Goal: Information Seeking & Learning: Check status

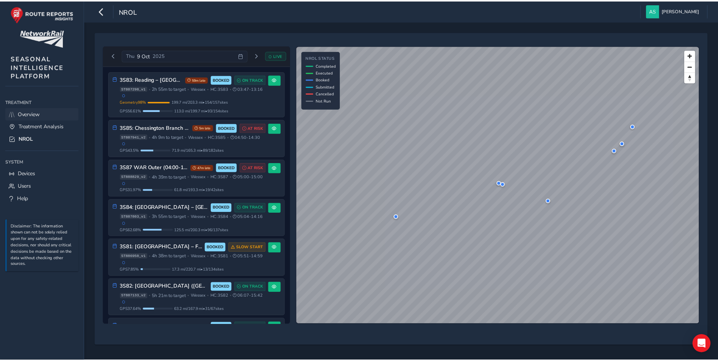
scroll to position [89, 0]
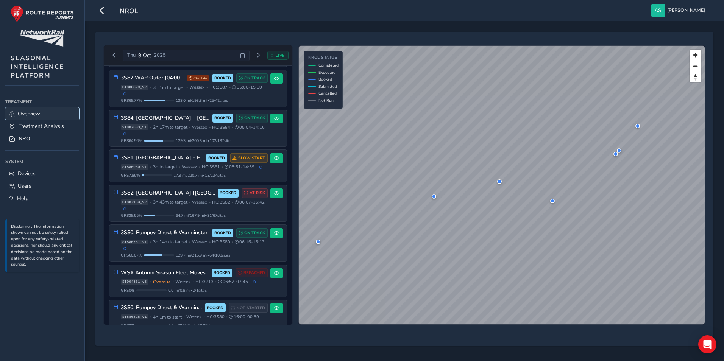
click at [35, 115] on span "Overview" at bounding box center [29, 113] width 22 height 7
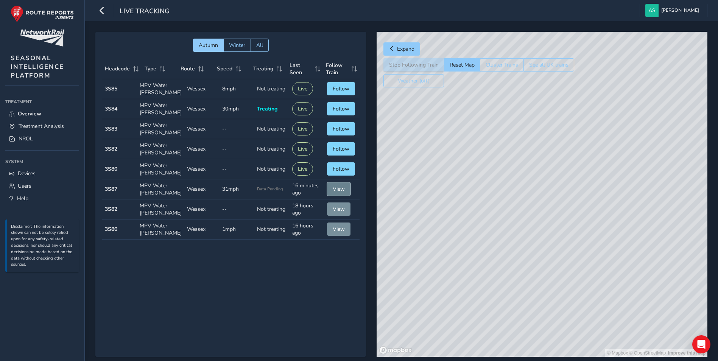
click at [337, 190] on span "View" at bounding box center [339, 188] width 12 height 7
drag, startPoint x: 583, startPoint y: 157, endPoint x: 579, endPoint y: 351, distance: 193.4
click at [579, 351] on div "© Mapbox © OpenStreetMap Improve this map" at bounding box center [542, 194] width 331 height 325
drag, startPoint x: 567, startPoint y: 179, endPoint x: 568, endPoint y: 358, distance: 178.7
click at [568, 358] on div "Autumn Winter All Headcode Type Route Speed Treating Last Seen Follow Train Hea…" at bounding box center [401, 200] width 612 height 336
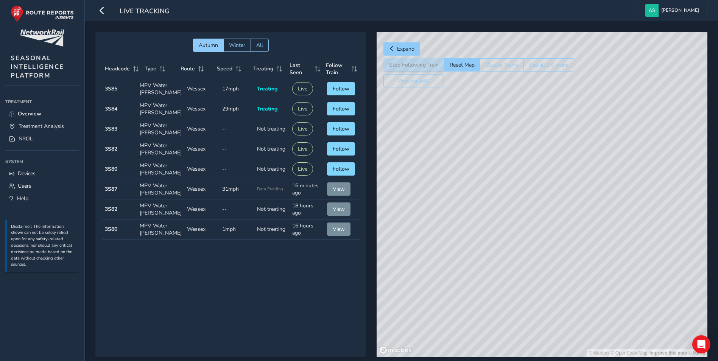
drag, startPoint x: 403, startPoint y: 228, endPoint x: 526, endPoint y: 142, distance: 149.4
click at [526, 142] on div "© Mapbox © OpenStreetMap Improve this map © Maxar" at bounding box center [542, 194] width 331 height 325
drag, startPoint x: 597, startPoint y: 256, endPoint x: 574, endPoint y: 268, distance: 26.1
click at [574, 268] on div "© Mapbox © OpenStreetMap Improve this map © Maxar" at bounding box center [542, 194] width 331 height 325
drag, startPoint x: 645, startPoint y: 207, endPoint x: 418, endPoint y: 188, distance: 227.5
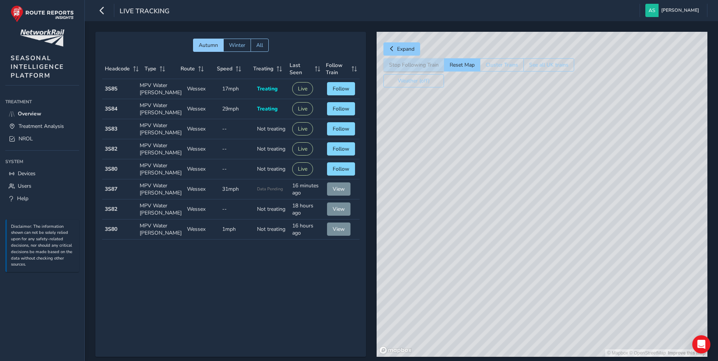
click at [418, 188] on div "© Mapbox © OpenStreetMap Improve this map" at bounding box center [542, 194] width 331 height 325
drag, startPoint x: 663, startPoint y: 251, endPoint x: 396, endPoint y: 264, distance: 267.5
click at [396, 264] on div "© Mapbox © OpenStreetMap Improve this map" at bounding box center [542, 194] width 331 height 325
drag, startPoint x: 569, startPoint y: 279, endPoint x: 411, endPoint y: 211, distance: 171.3
click at [411, 211] on div "© Mapbox © OpenStreetMap Improve this map" at bounding box center [542, 194] width 331 height 325
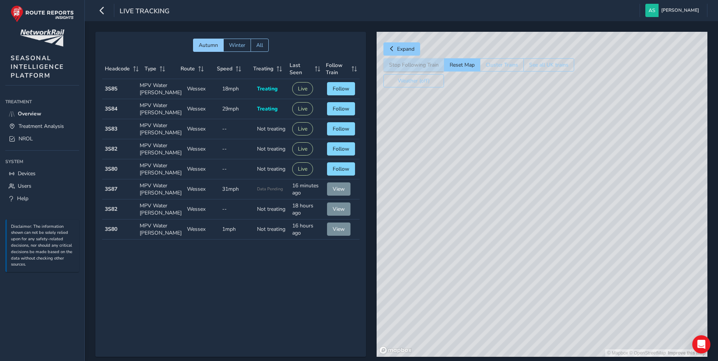
drag, startPoint x: 573, startPoint y: 246, endPoint x: 402, endPoint y: 184, distance: 182.1
click at [402, 184] on div "© Mapbox © OpenStreetMap Improve this map" at bounding box center [542, 194] width 331 height 325
drag, startPoint x: 569, startPoint y: 265, endPoint x: 394, endPoint y: 206, distance: 185.2
click at [394, 206] on div "© Mapbox © OpenStreetMap Improve this map" at bounding box center [542, 194] width 331 height 325
drag, startPoint x: 603, startPoint y: 243, endPoint x: 460, endPoint y: 259, distance: 144.0
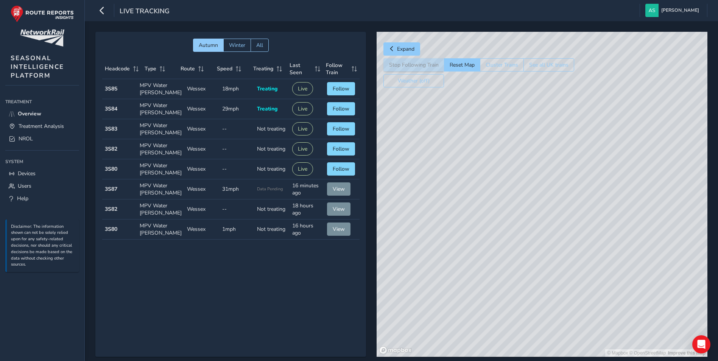
click at [460, 259] on div "© Mapbox © OpenStreetMap Improve this map" at bounding box center [542, 194] width 331 height 325
drag, startPoint x: 646, startPoint y: 226, endPoint x: 448, endPoint y: 279, distance: 204.9
click at [448, 279] on div "© Mapbox © OpenStreetMap Improve this map" at bounding box center [542, 194] width 331 height 325
drag, startPoint x: 415, startPoint y: 161, endPoint x: 654, endPoint y: 320, distance: 287.2
click at [654, 320] on div "© Mapbox © OpenStreetMap Improve this map © Maxar" at bounding box center [542, 194] width 331 height 325
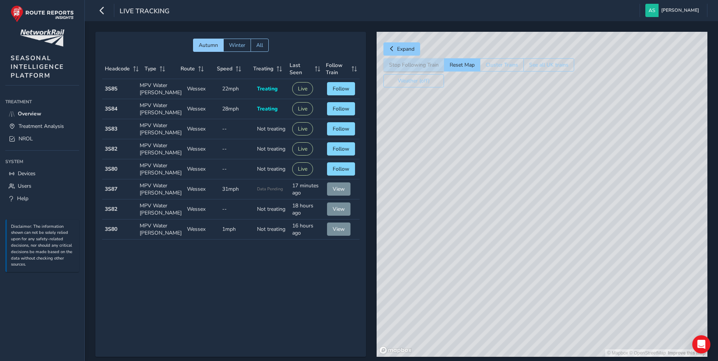
drag, startPoint x: 427, startPoint y: 239, endPoint x: 698, endPoint y: 211, distance: 273.2
click at [698, 211] on div "© Mapbox © OpenStreetMap Improve this map" at bounding box center [542, 194] width 331 height 325
drag, startPoint x: 468, startPoint y: 178, endPoint x: 464, endPoint y: 164, distance: 15.2
click at [464, 164] on div "© Mapbox © OpenStreetMap Improve this map" at bounding box center [542, 194] width 331 height 325
click at [335, 191] on span "View" at bounding box center [339, 188] width 12 height 7
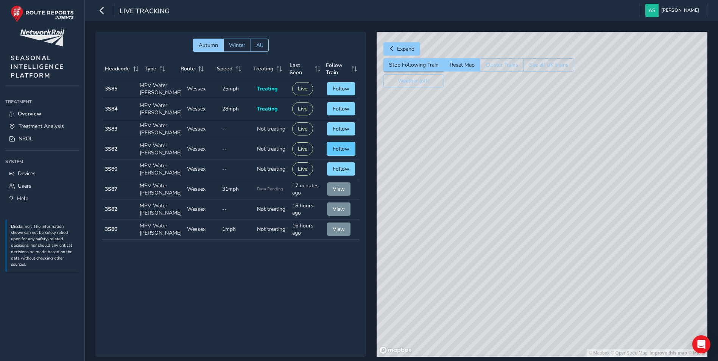
click at [330, 145] on button "Follow" at bounding box center [341, 148] width 28 height 13
click at [337, 170] on span "View" at bounding box center [339, 168] width 12 height 7
